Goal: Information Seeking & Learning: Understand process/instructions

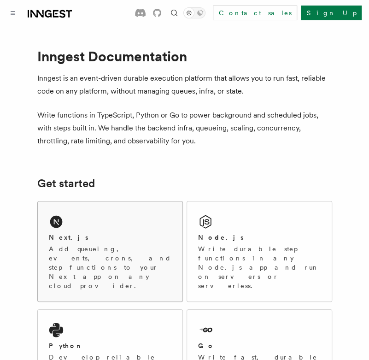
click at [62, 233] on h2 "Next.js" at bounding box center [69, 237] width 40 height 9
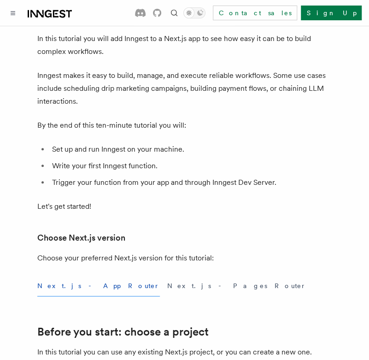
scroll to position [92, 0]
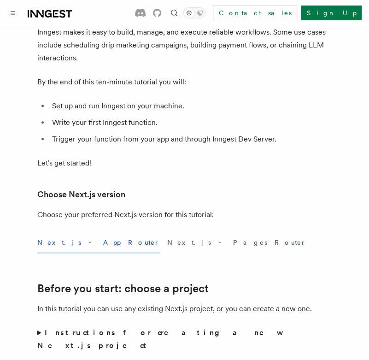
click at [75, 241] on button "Next.js - App Router" at bounding box center [98, 242] width 123 height 21
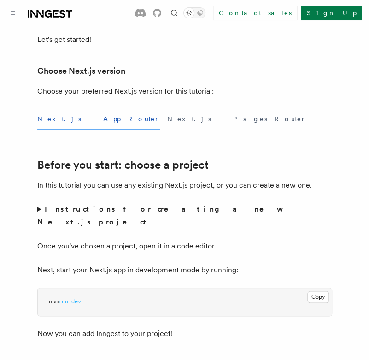
scroll to position [230, 0]
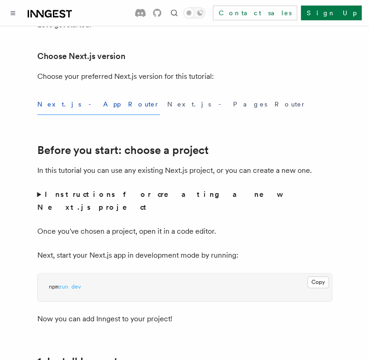
click at [79, 103] on button "Next.js - App Router" at bounding box center [98, 104] width 123 height 21
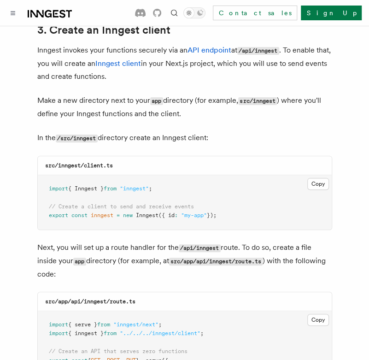
scroll to position [1106, 0]
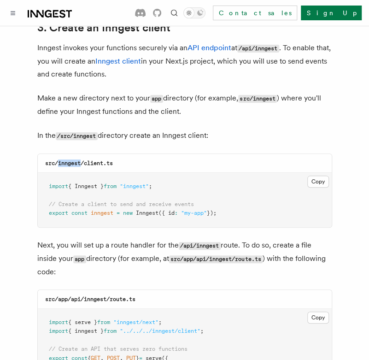
drag, startPoint x: 82, startPoint y: 136, endPoint x: 53, endPoint y: 136, distance: 29.5
click at [57, 160] on code "src/inngest/client.ts" at bounding box center [79, 163] width 68 height 6
copy code "inngest"
click at [323, 176] on button "Copy Copied" at bounding box center [318, 182] width 22 height 12
click at [254, 173] on pre "import { Inngest } from "inngest" ; // Create a client to send and receive even…" at bounding box center [185, 200] width 294 height 54
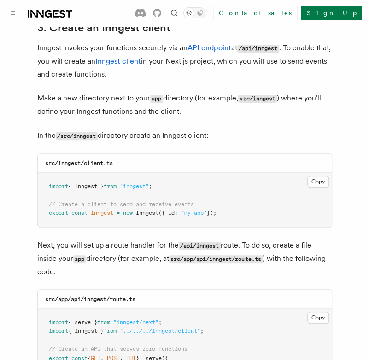
click at [190, 210] on span ""my-app"" at bounding box center [194, 213] width 26 height 6
click at [191, 210] on span ""my-app"" at bounding box center [194, 213] width 26 height 6
click at [226, 186] on pre "import { Inngest } from "inngest" ; // Create a client to send and receive even…" at bounding box center [185, 200] width 294 height 54
click at [322, 176] on button "Copy Copied" at bounding box center [318, 182] width 22 height 12
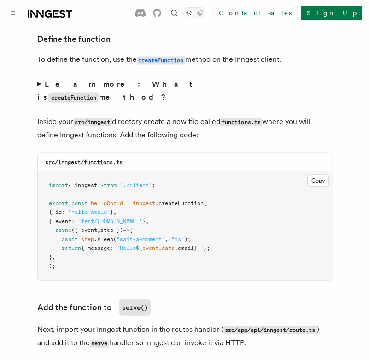
scroll to position [1613, 0]
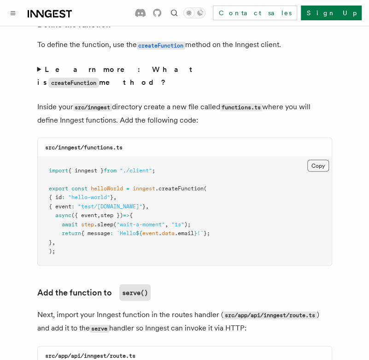
click at [323, 159] on button "Copy Copied" at bounding box center [318, 165] width 22 height 12
click at [241, 181] on pre "import { inngest } from "./client" ; export const helloWorld = inngest .createF…" at bounding box center [185, 211] width 294 height 108
click at [319, 159] on button "Copy Copied" at bounding box center [318, 165] width 22 height 12
